Goal: Transaction & Acquisition: Obtain resource

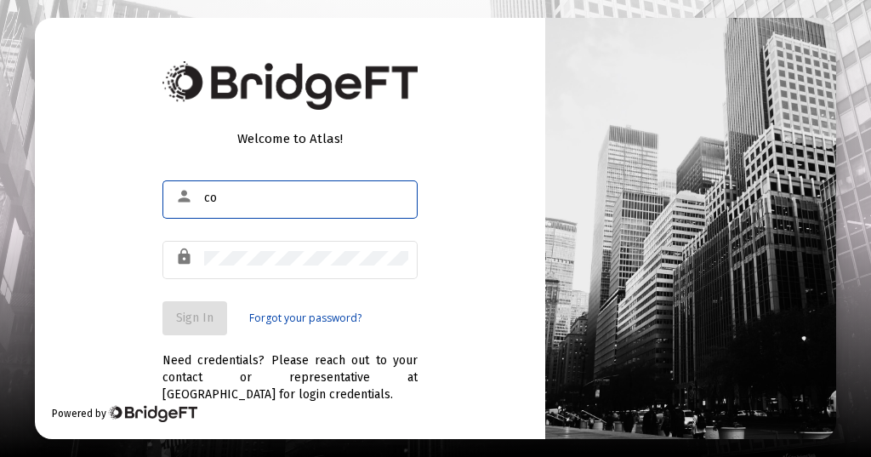
type input "c"
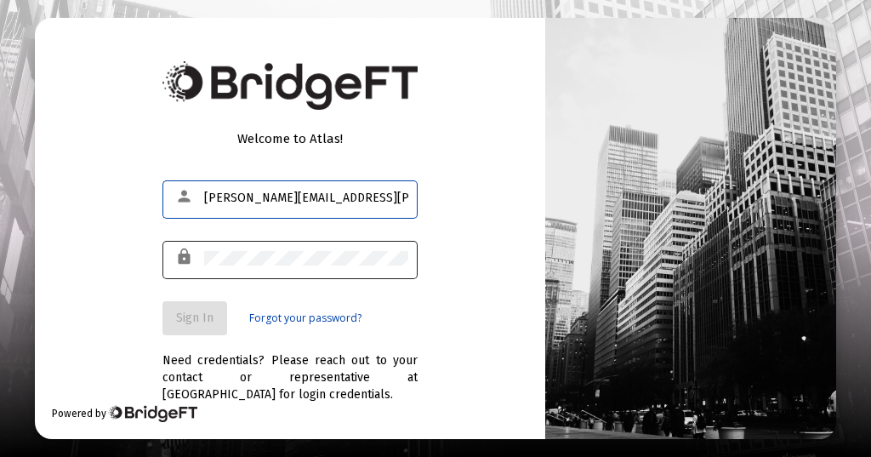
type input "[PERSON_NAME][EMAIL_ADDRESS][PERSON_NAME][DOMAIN_NAME]"
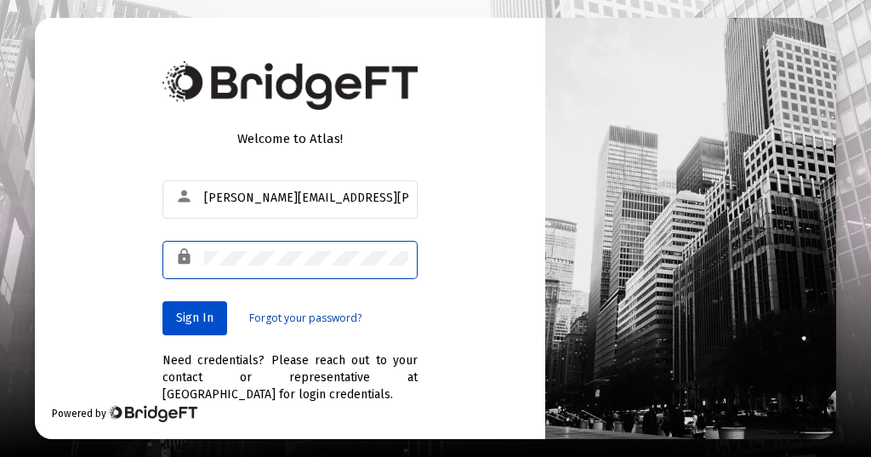
click at [192, 318] on span "Sign In" at bounding box center [194, 317] width 37 height 14
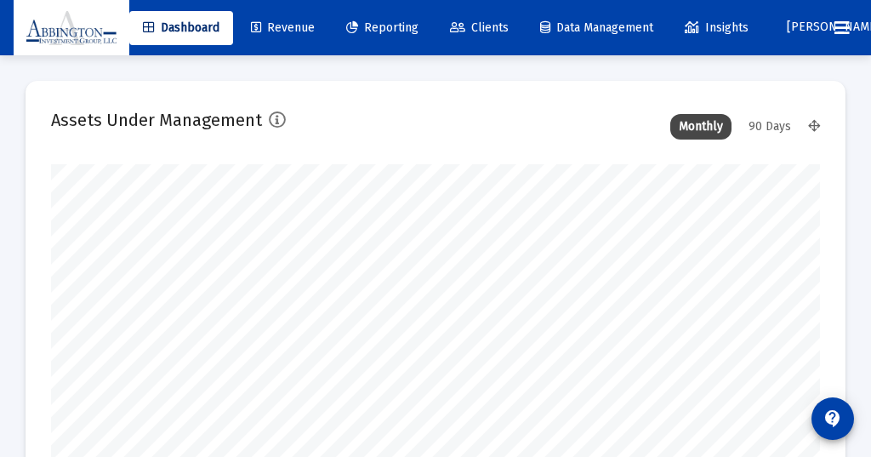
scroll to position [340, 769]
type input "[DATE]"
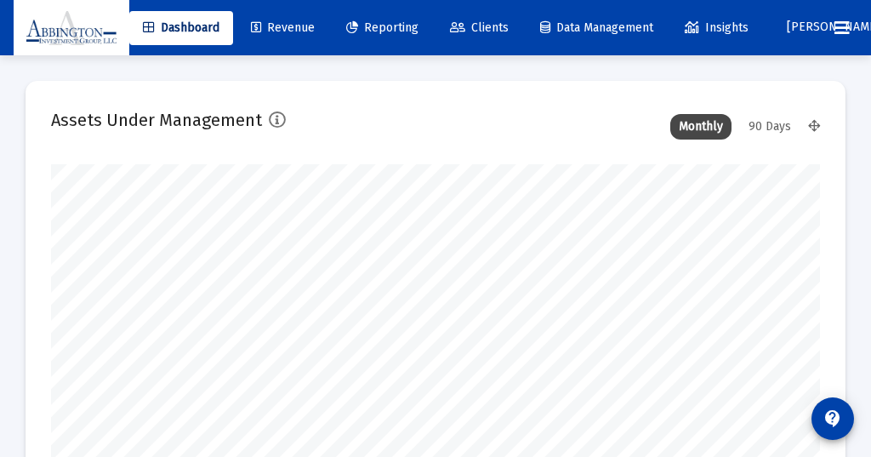
click at [768, 121] on div "90 Days" at bounding box center [770, 127] width 60 height 26
click at [395, 27] on span "Reporting" at bounding box center [382, 27] width 72 height 14
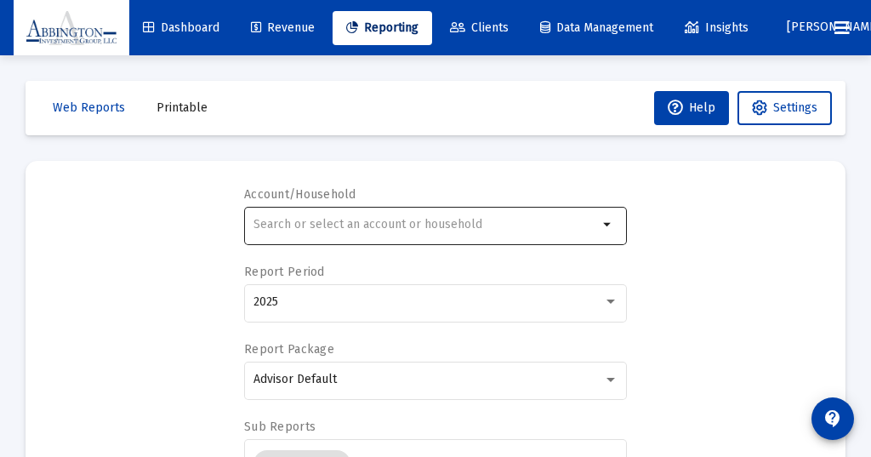
click at [282, 207] on div at bounding box center [425, 224] width 344 height 42
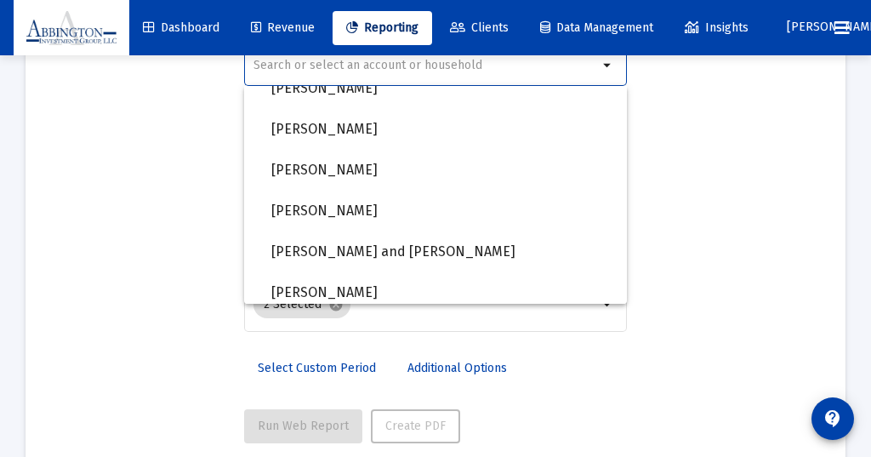
scroll to position [1191, 0]
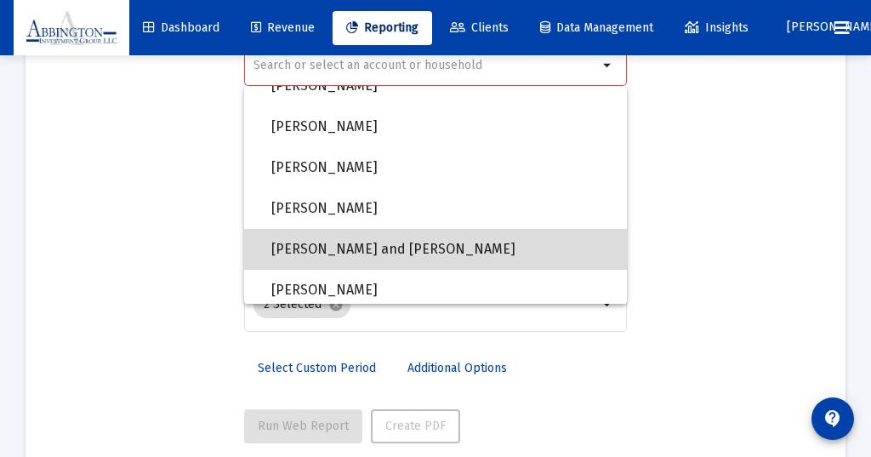
click at [326, 249] on span "[PERSON_NAME] and [PERSON_NAME]" at bounding box center [442, 249] width 342 height 41
type input "[PERSON_NAME] and [PERSON_NAME]"
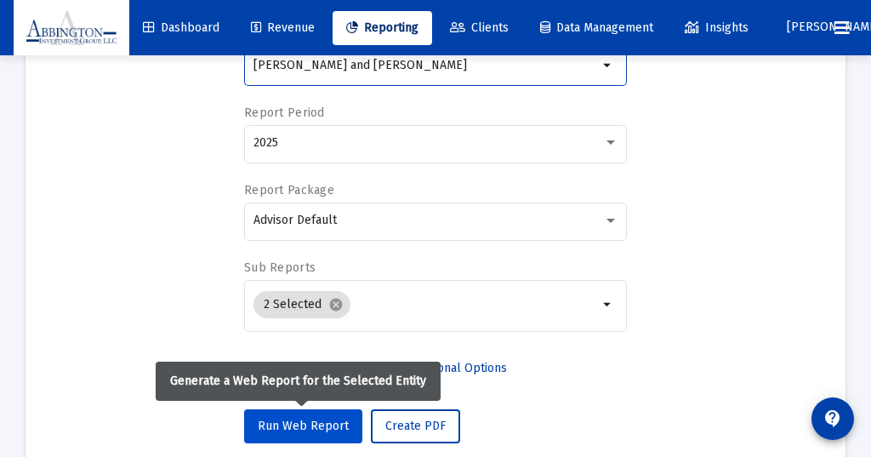
click at [305, 416] on button "Run Web Report" at bounding box center [303, 426] width 118 height 34
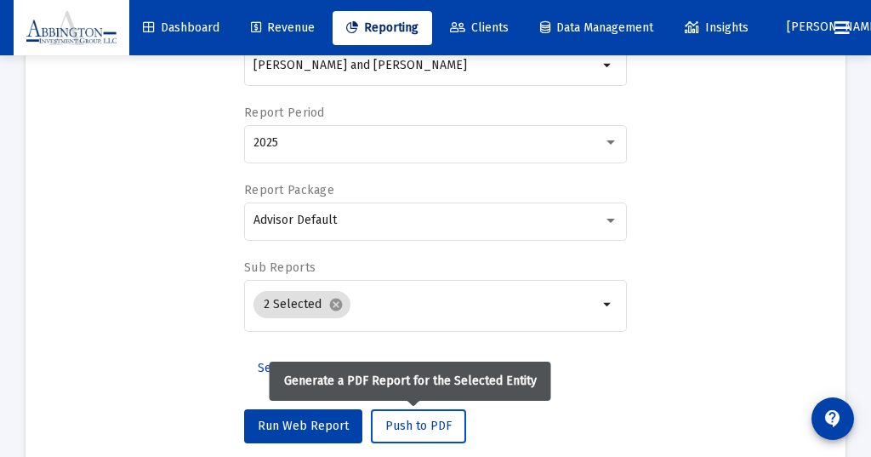
click at [412, 423] on span "Push to PDF" at bounding box center [418, 425] width 66 height 14
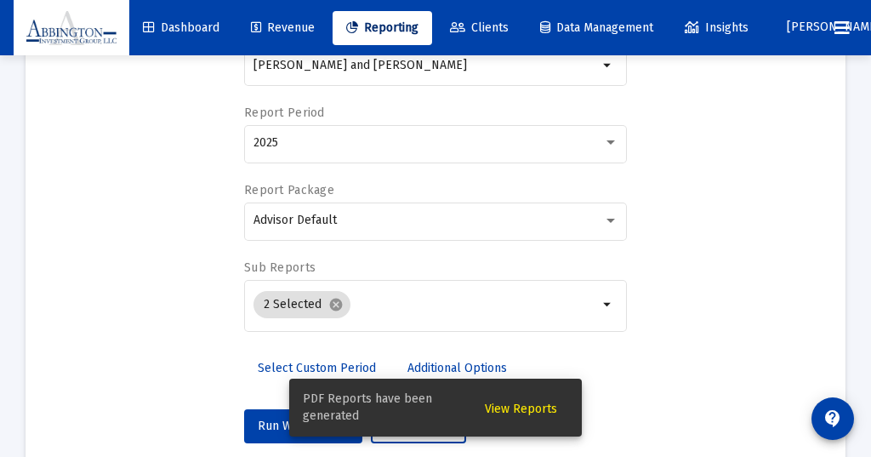
click at [519, 406] on span "View Reports" at bounding box center [521, 408] width 72 height 14
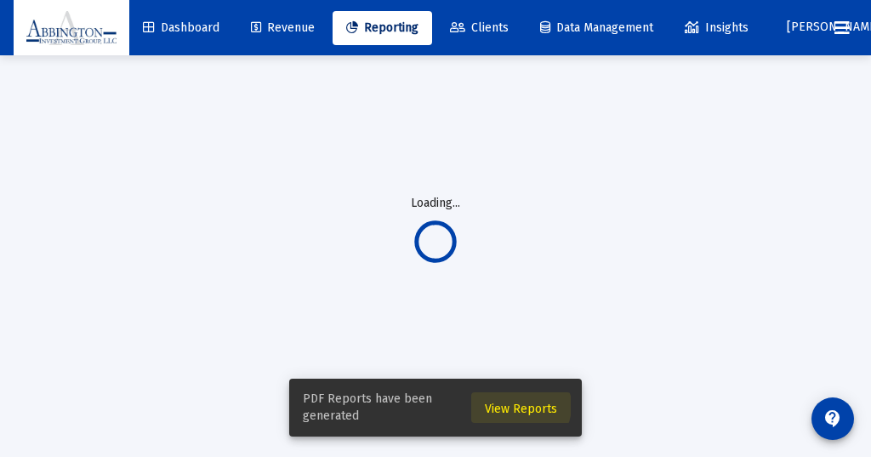
scroll to position [55, 0]
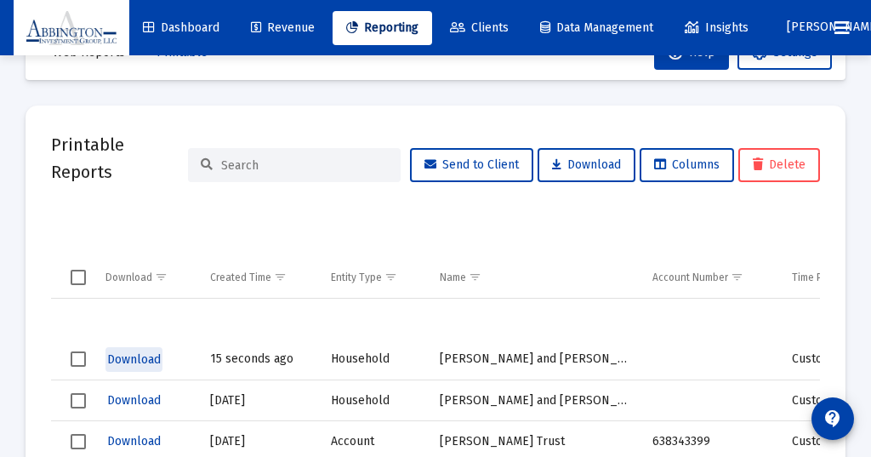
click at [128, 355] on span "Download" at bounding box center [134, 359] width 54 height 14
